Goal: Information Seeking & Learning: Learn about a topic

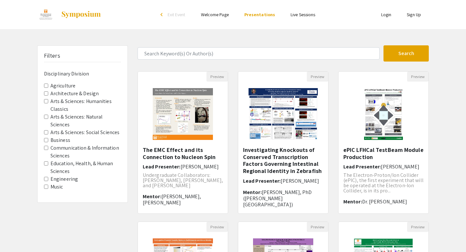
click at [47, 187] on Division-Music "Music" at bounding box center [46, 187] width 4 height 4
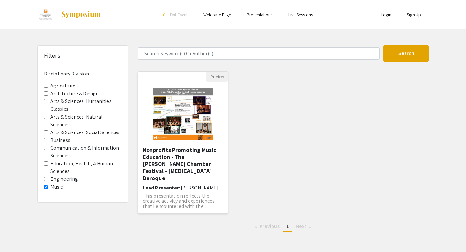
click at [191, 160] on h5 "Nonprofits Promoting Music Education - The [PERSON_NAME] Chamber Festival - [ME…" at bounding box center [183, 163] width 80 height 35
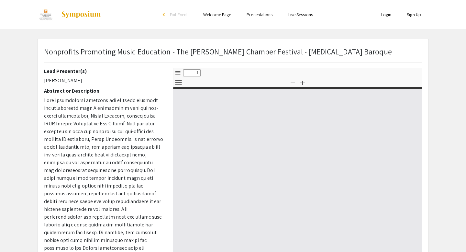
select select "custom"
type input "0"
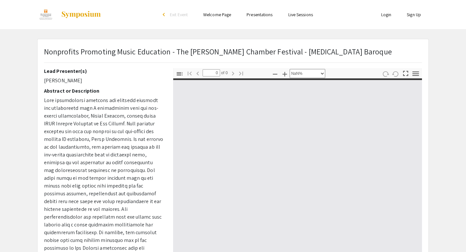
select select "auto"
type input "1"
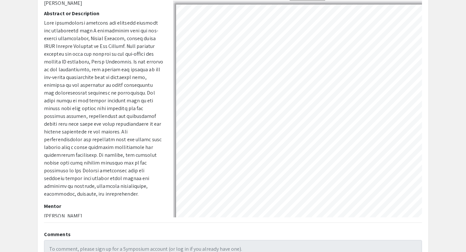
scroll to position [79, 0]
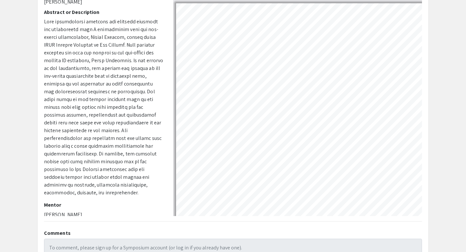
select select "auto"
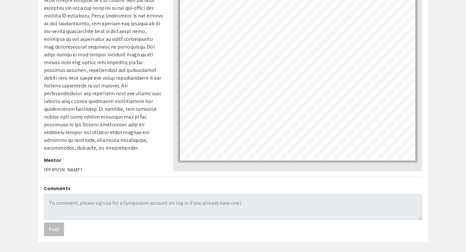
scroll to position [120, 0]
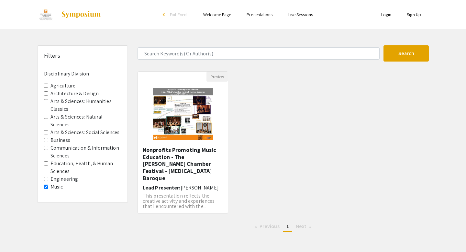
click at [45, 186] on Division-Music "Music" at bounding box center [46, 187] width 4 height 4
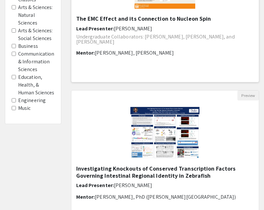
scroll to position [135, 0]
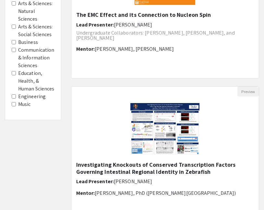
click at [16, 104] on Division-Music "Music" at bounding box center [14, 104] width 4 height 4
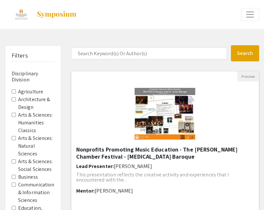
click at [153, 120] on img "Open Presentation <p>Nonprofits Promoting Music Education - The NOLA Chamber Fe…" at bounding box center [164, 114] width 73 height 65
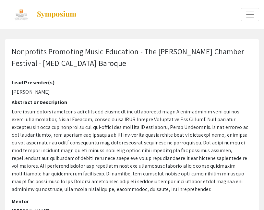
select select "custom"
type input "0"
select select "custom"
type input "1"
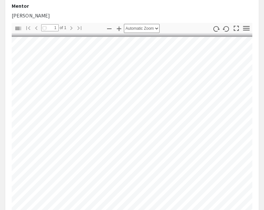
scroll to position [0, 106]
select select "auto"
